Goal: Task Accomplishment & Management: Use online tool/utility

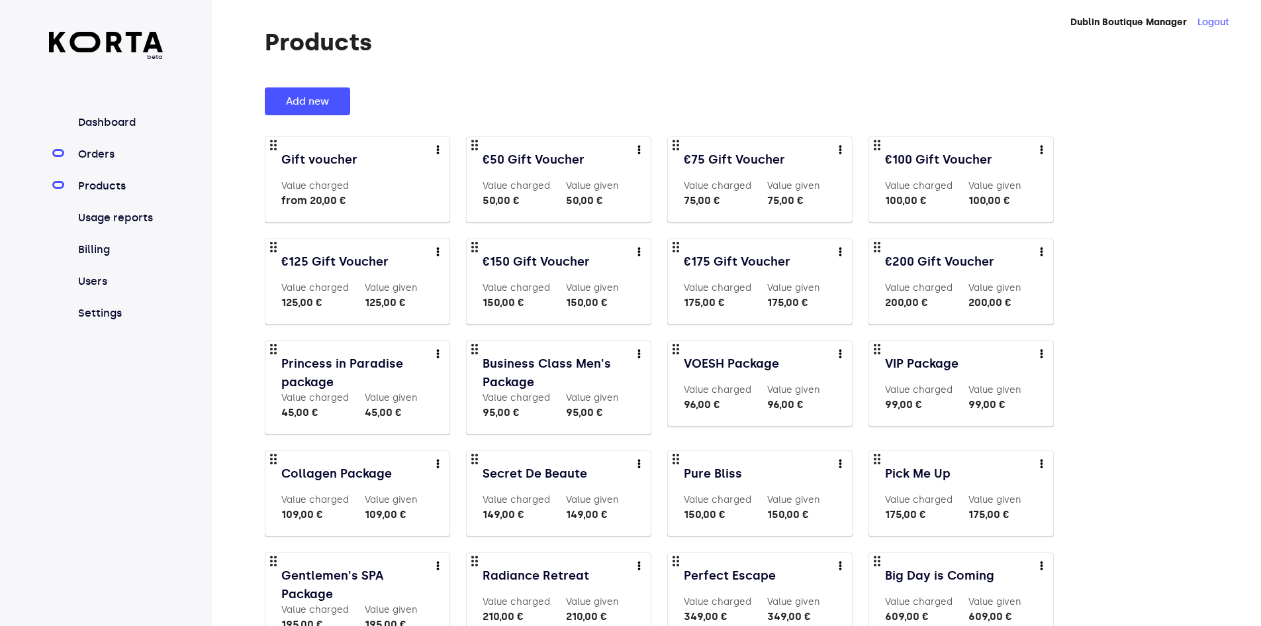
click at [102, 153] on link "Orders" at bounding box center [119, 154] width 88 height 16
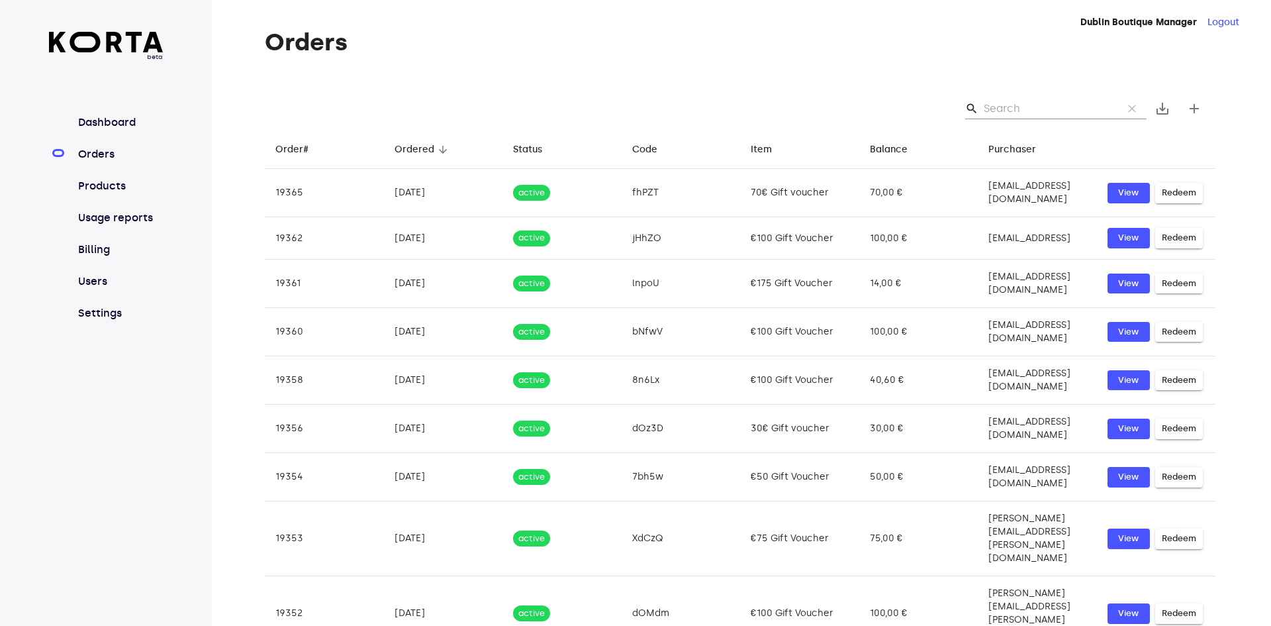
click at [992, 106] on input "Search" at bounding box center [1048, 108] width 128 height 21
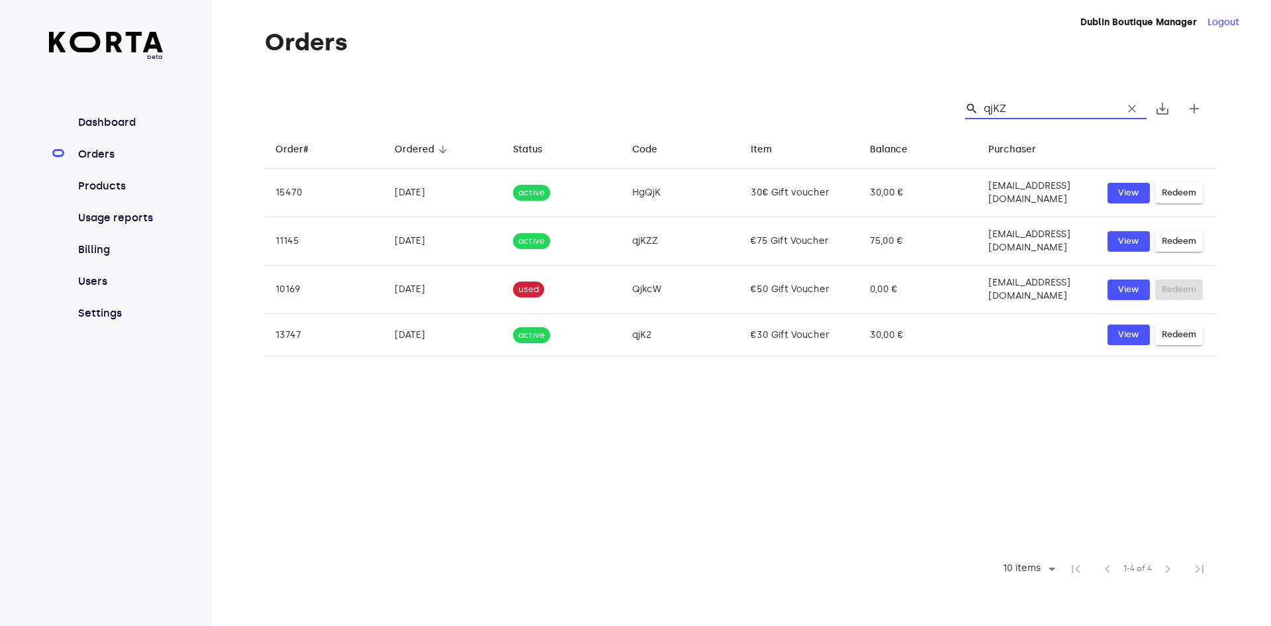
type input "qjKZZ"
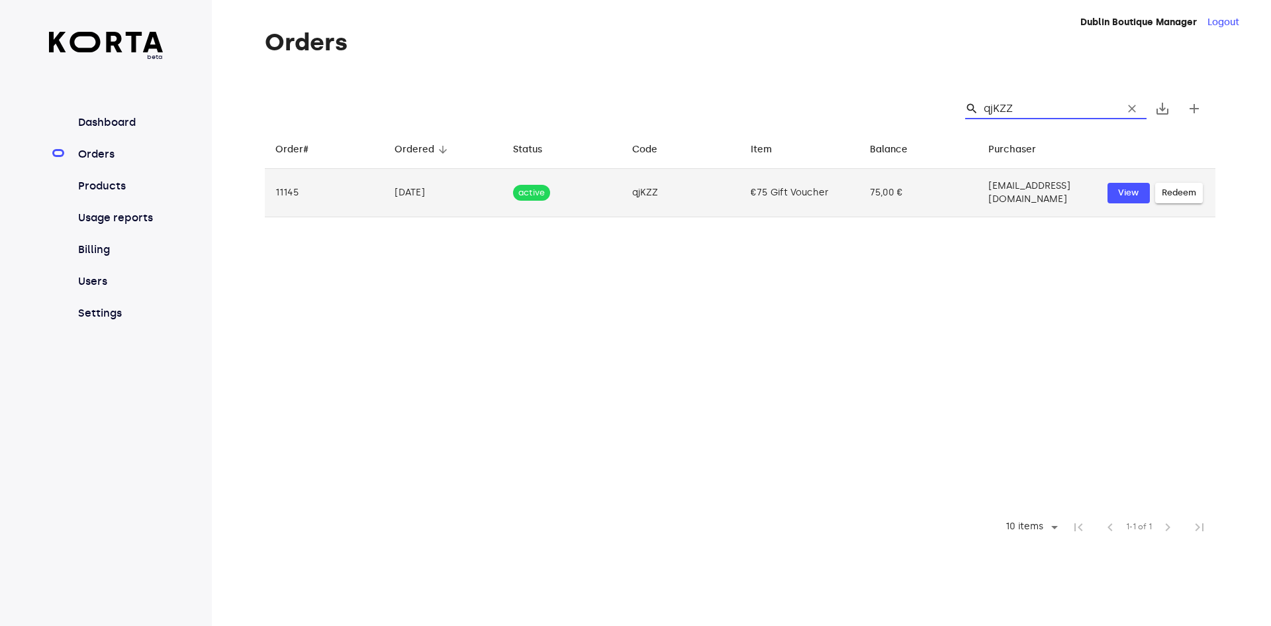
click at [1178, 193] on span "Redeem" at bounding box center [1179, 192] width 34 height 15
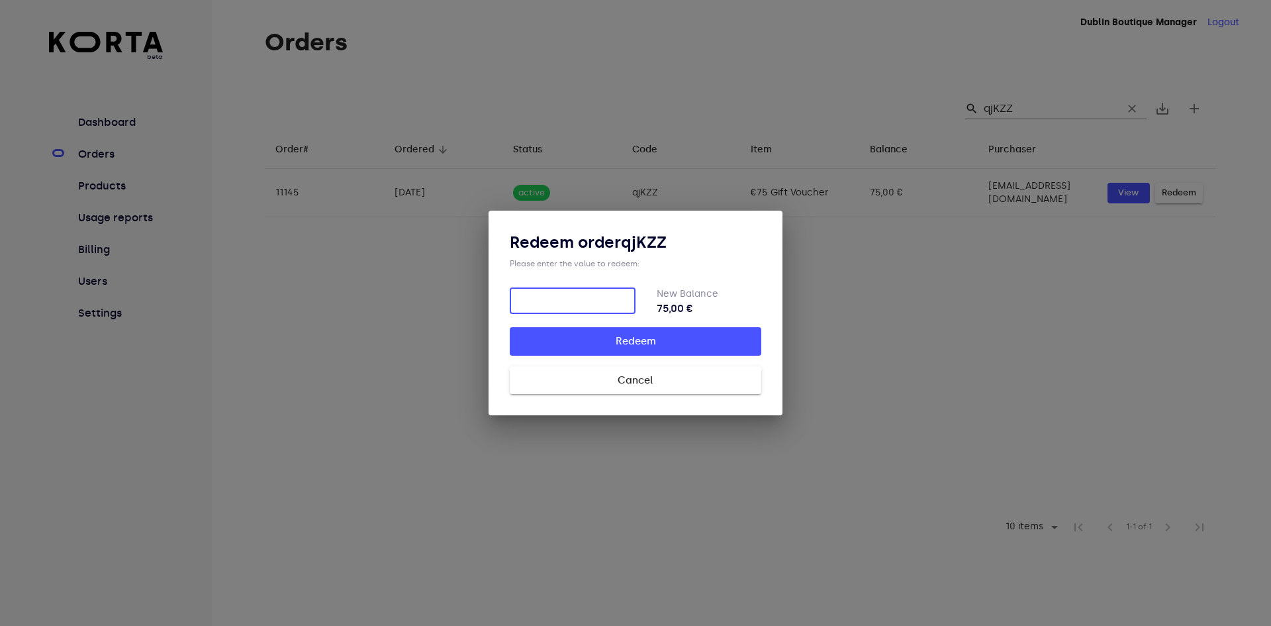
click at [576, 298] on input "number" at bounding box center [573, 300] width 126 height 26
type input "36"
click at [692, 334] on span "Redeem" at bounding box center [635, 340] width 209 height 17
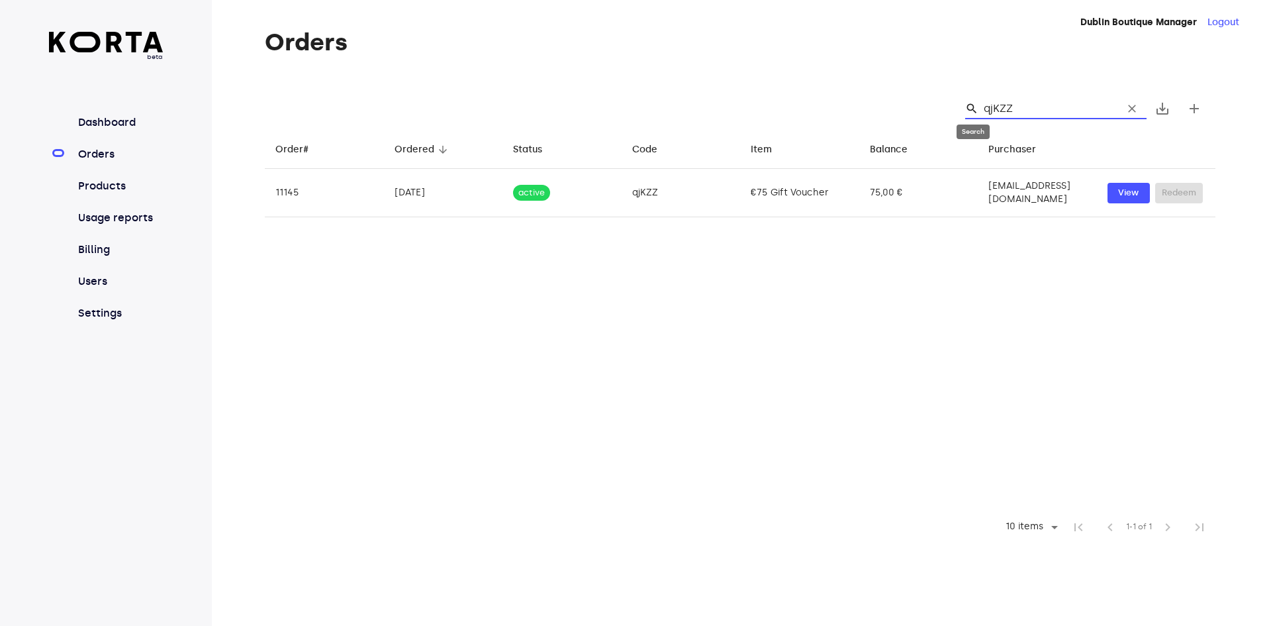
drag, startPoint x: 1023, startPoint y: 100, endPoint x: 979, endPoint y: 105, distance: 44.6
click at [979, 105] on div "search qjKZZ clear" at bounding box center [1055, 108] width 181 height 21
